Goal: Find specific page/section: Find specific page/section

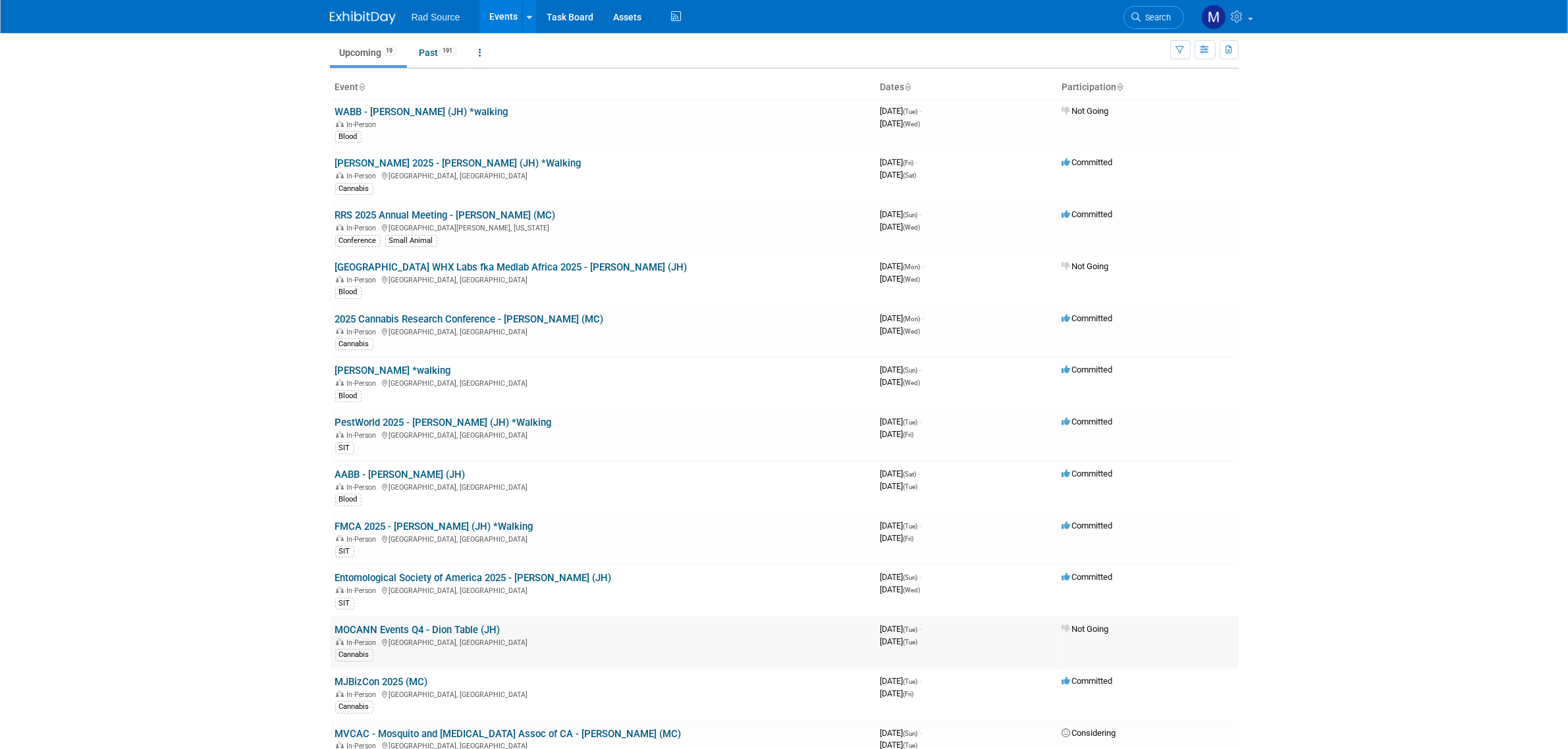
scroll to position [82, 0]
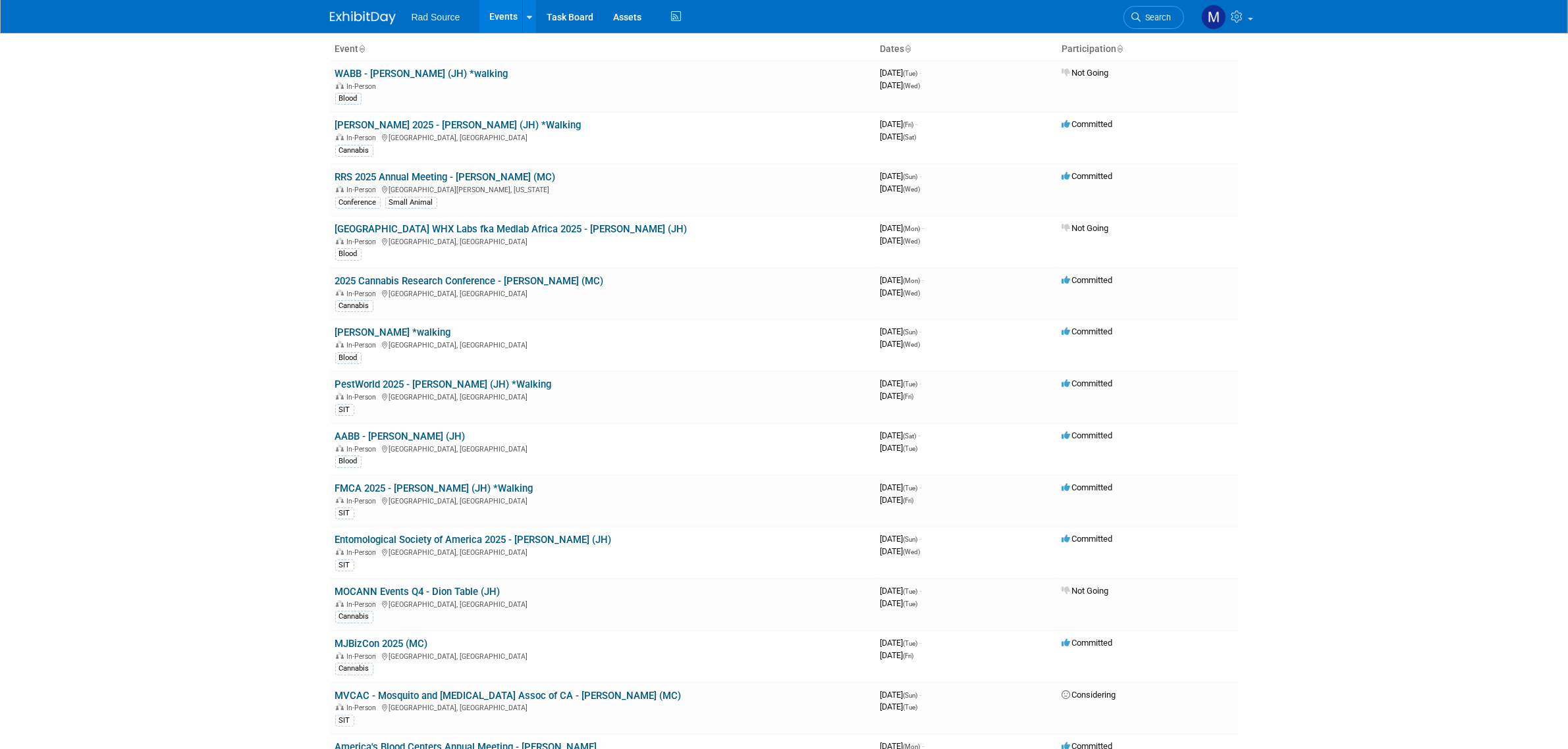
click at [521, 540] on link "Entomological Society of America 2025 - [PERSON_NAME] (JH)" at bounding box center [473, 540] width 277 height 12
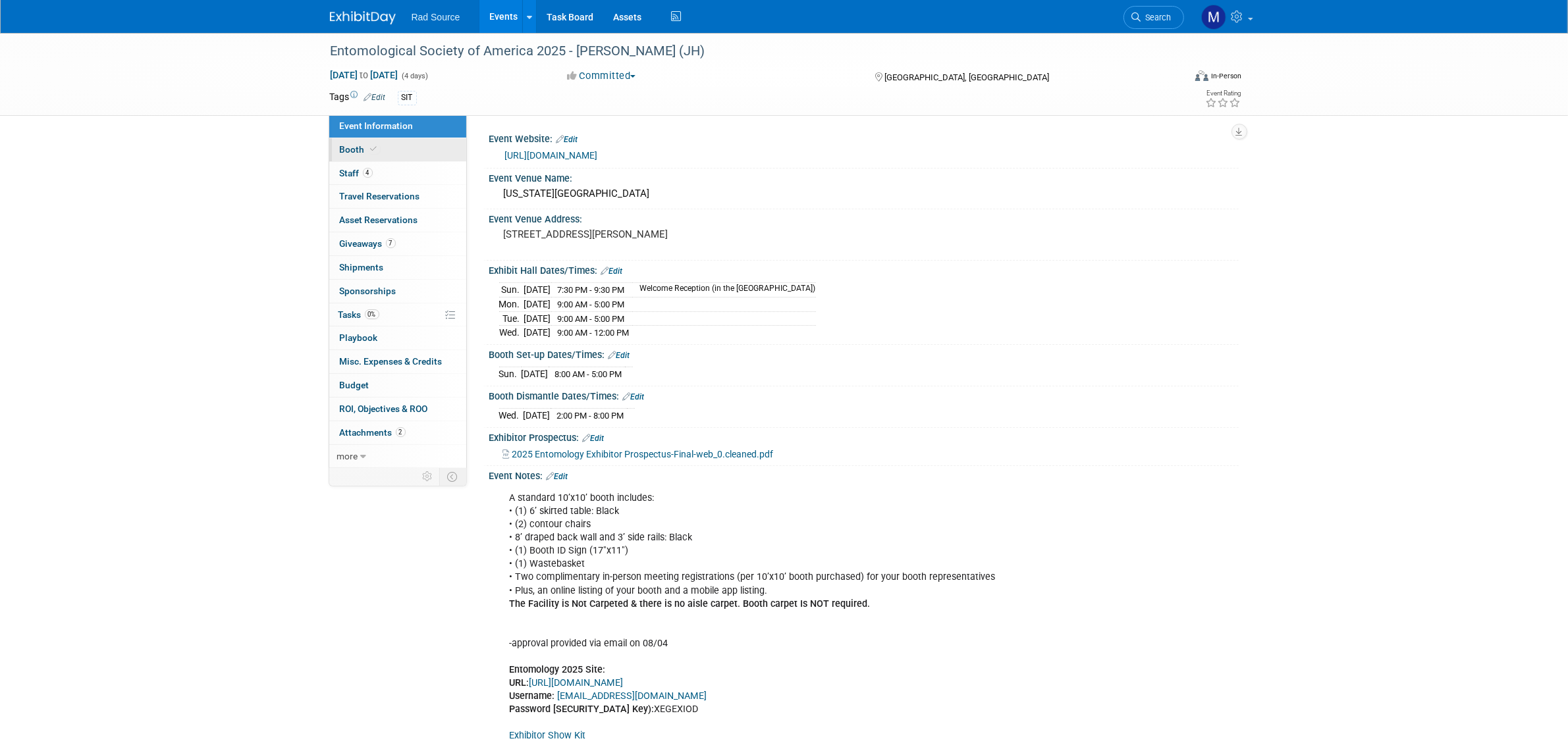
click at [410, 145] on link "Booth" at bounding box center [398, 150] width 137 height 23
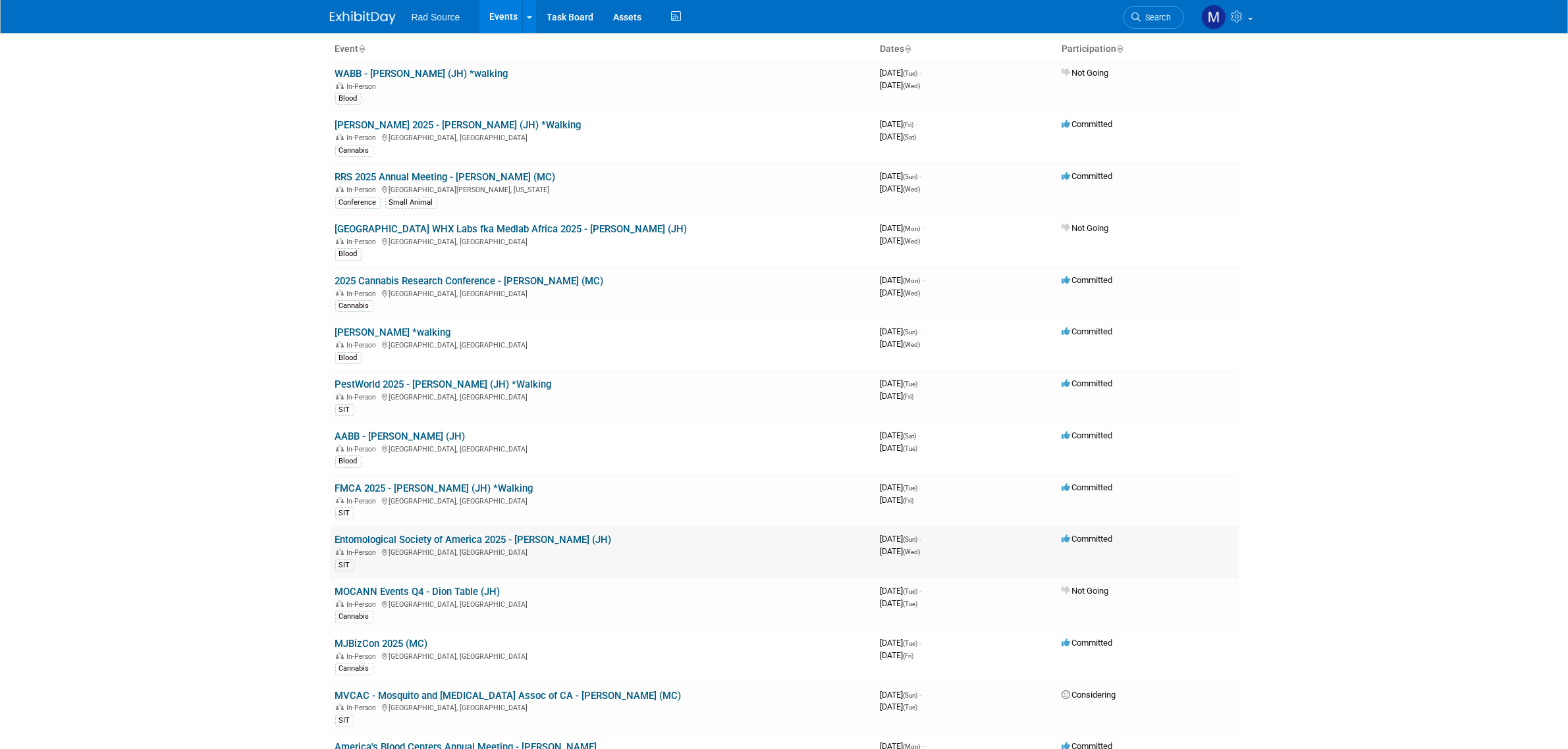
click at [478, 540] on link "Entomological Society of America 2025 - [PERSON_NAME] (JH)" at bounding box center [473, 540] width 277 height 12
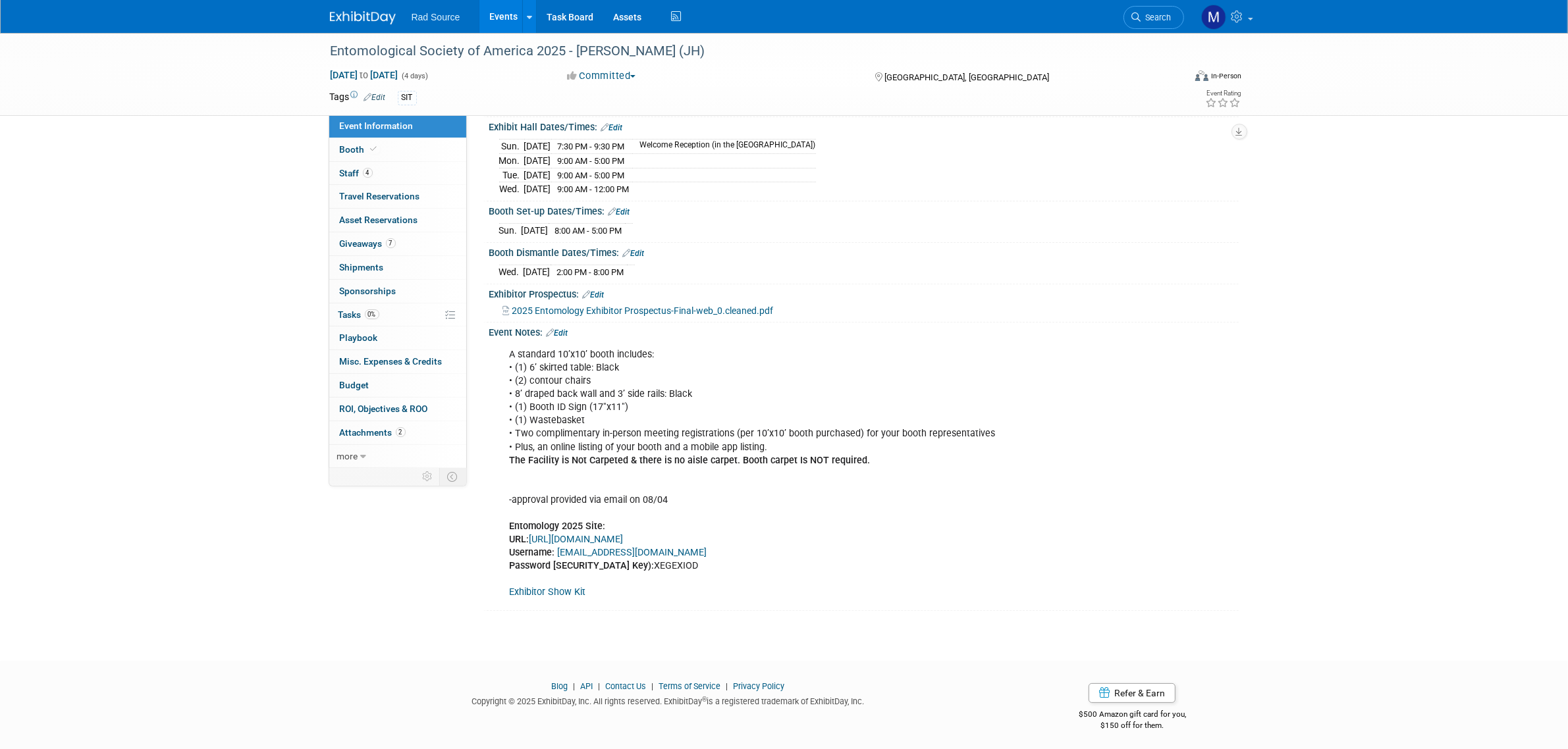
scroll to position [150, 0]
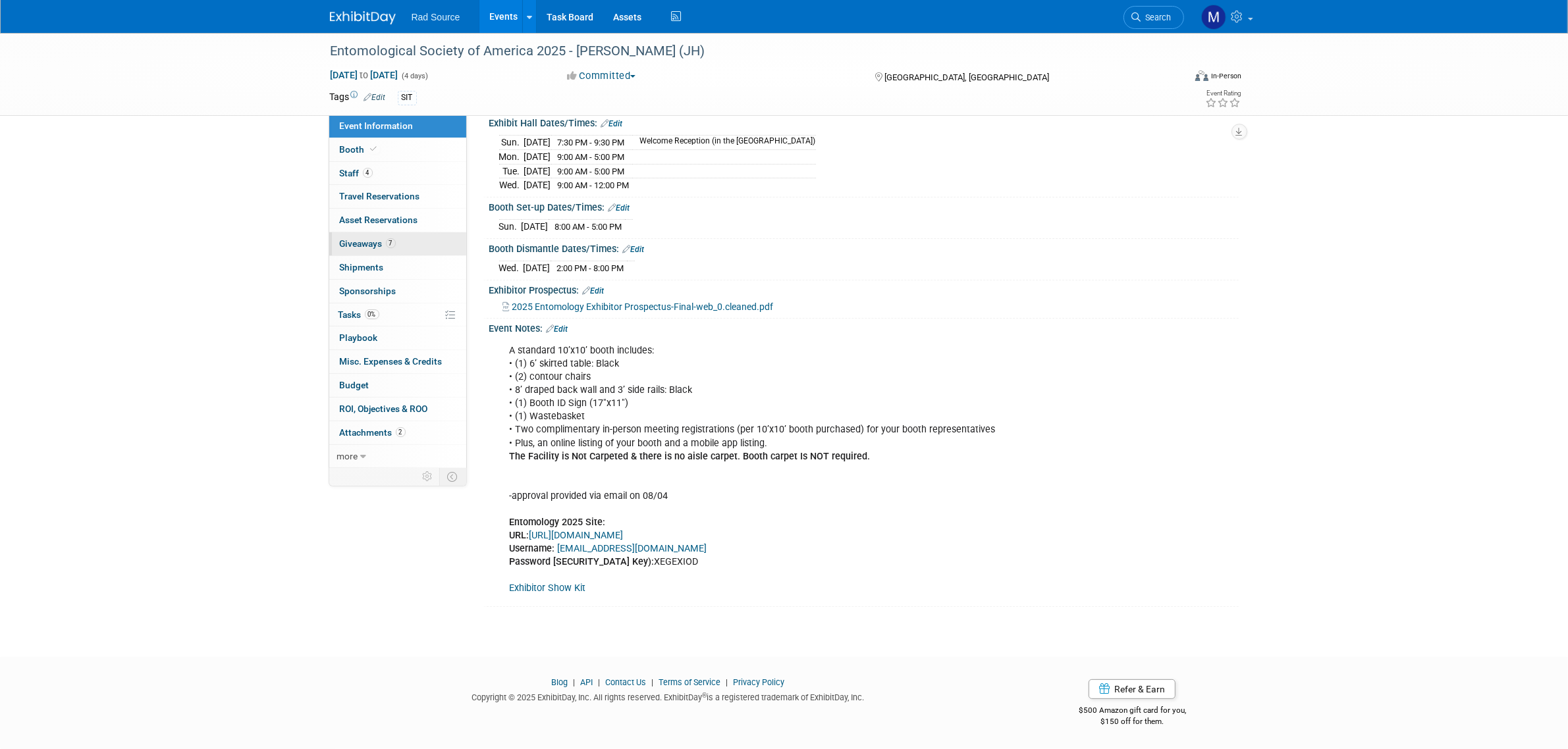
click at [388, 241] on span "7" at bounding box center [391, 243] width 10 height 10
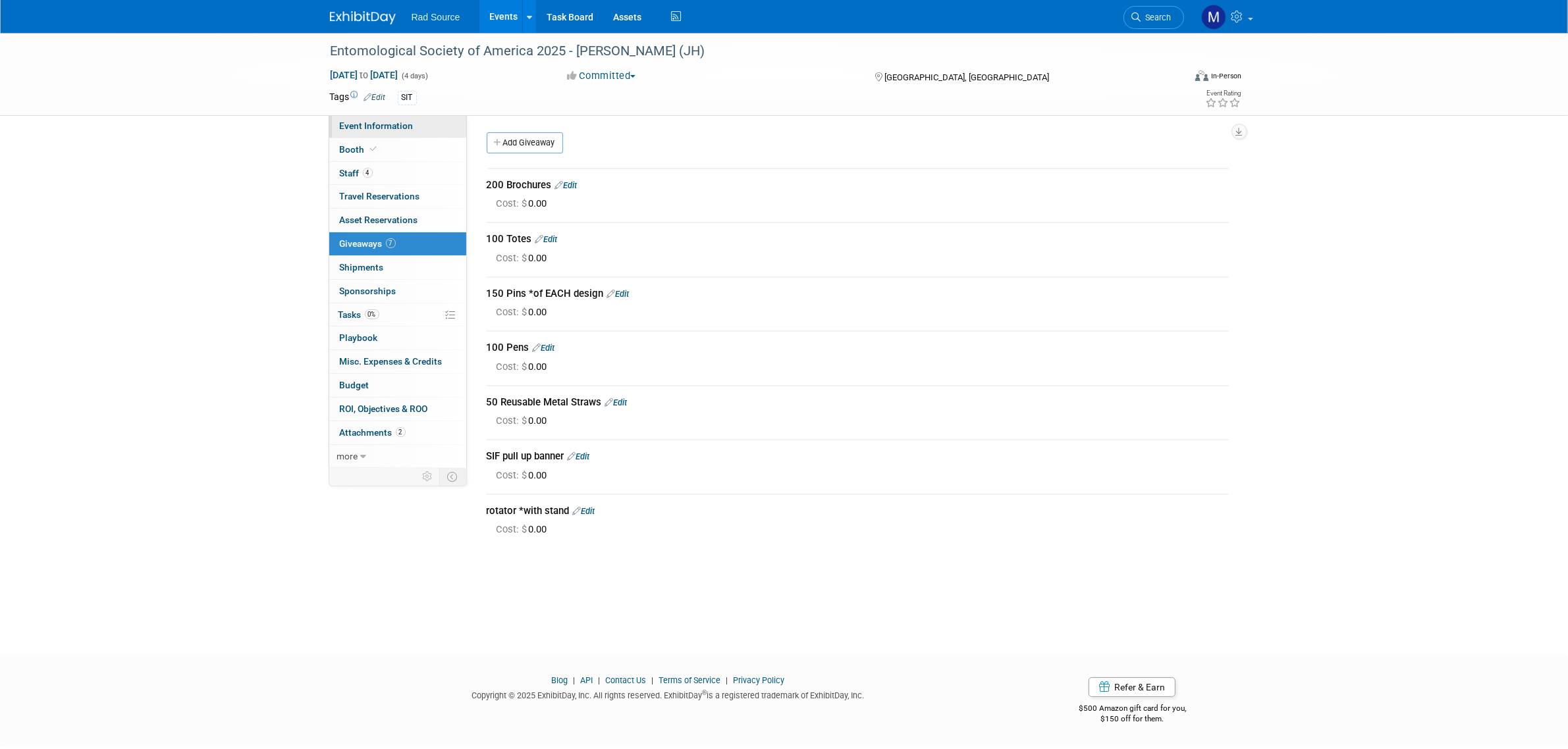
click at [374, 126] on span "Event Information" at bounding box center [377, 125] width 74 height 10
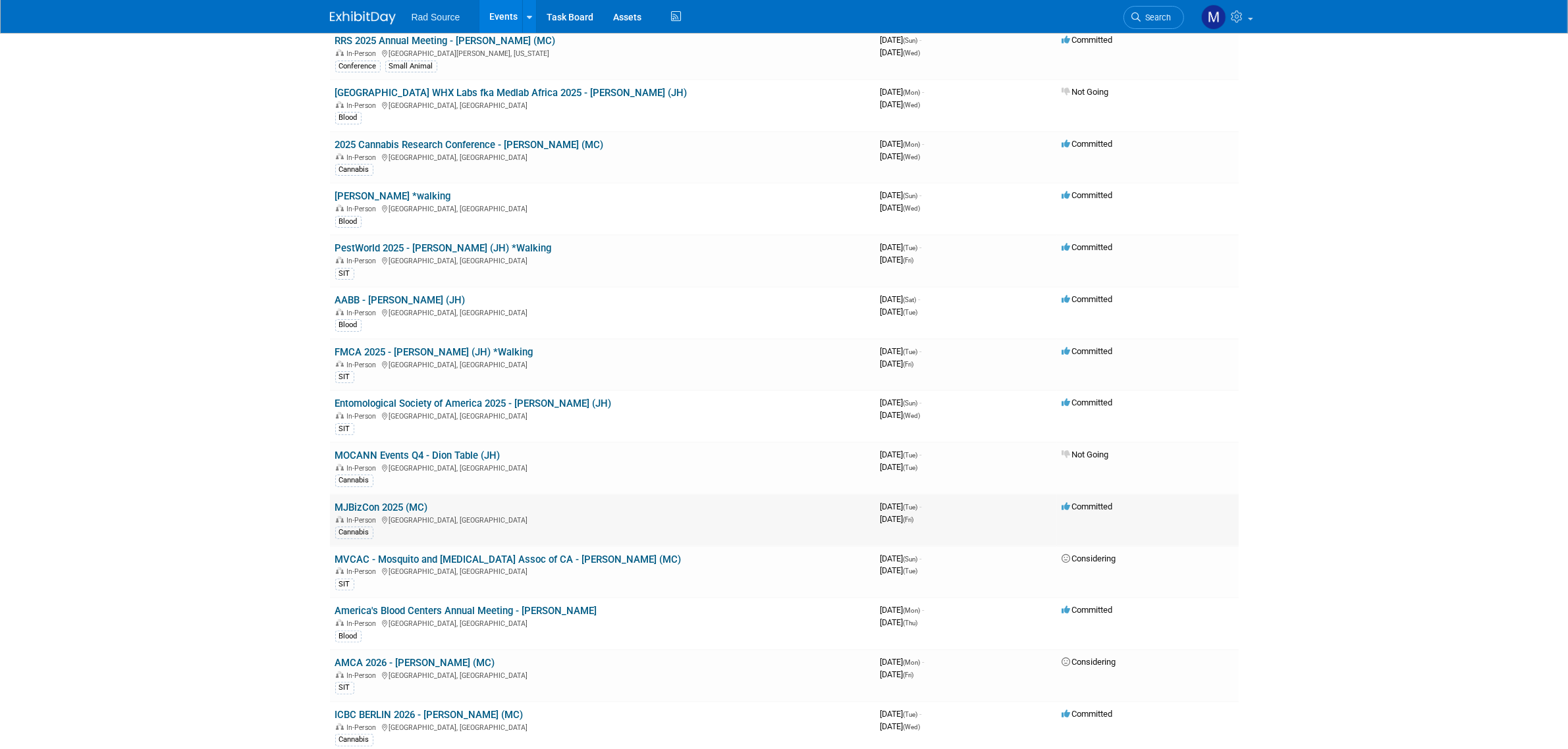
scroll to position [247, 0]
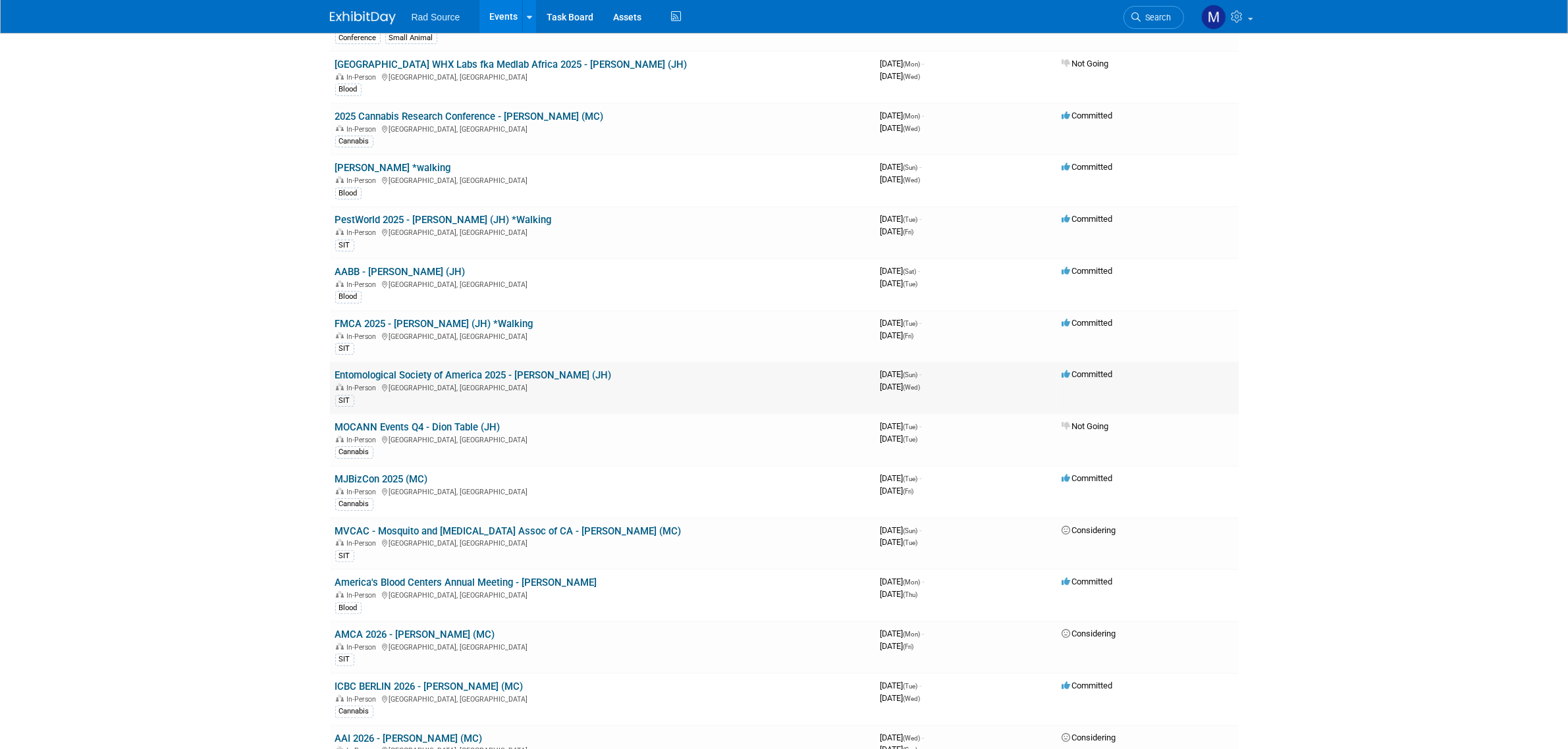
click at [452, 374] on link "Entomological Society of America 2025 - [PERSON_NAME] (JH)" at bounding box center [473, 375] width 277 height 12
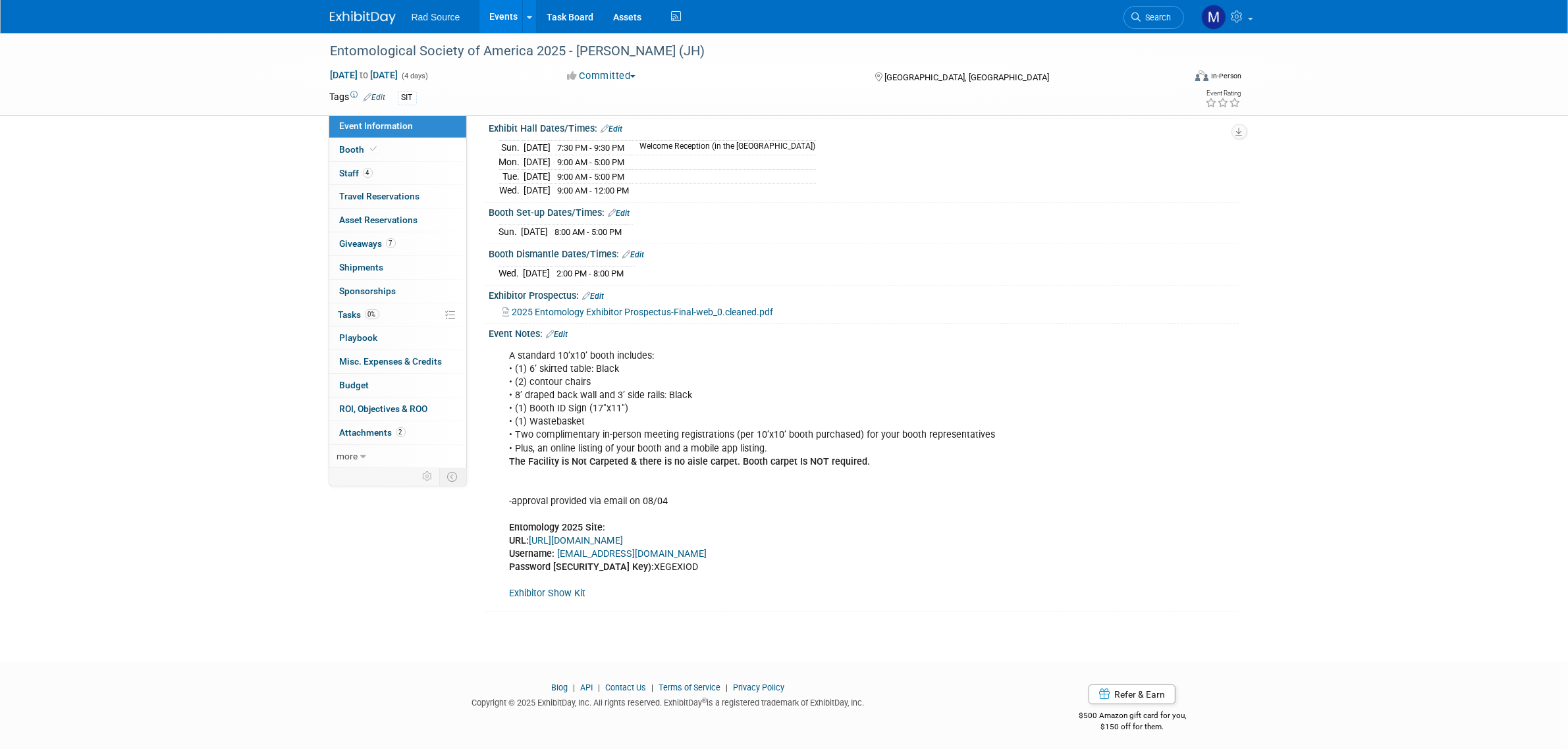
scroll to position [150, 0]
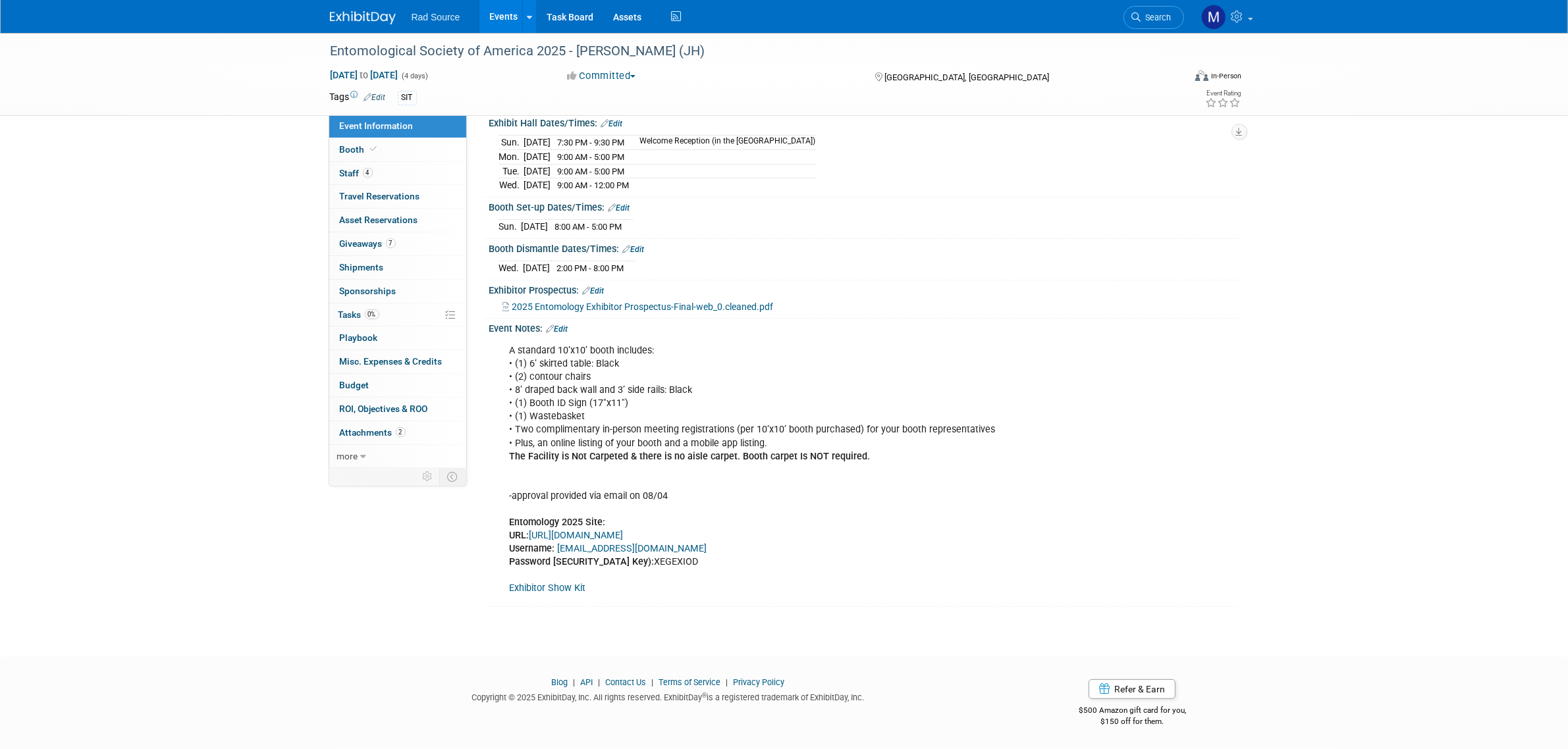
click at [623, 536] on link "https://www.conferenceharvester.com/harvester2expw/login.asp?EventKey=XZPQSUXY" at bounding box center [577, 536] width 95 height 11
